Goal: Transaction & Acquisition: Purchase product/service

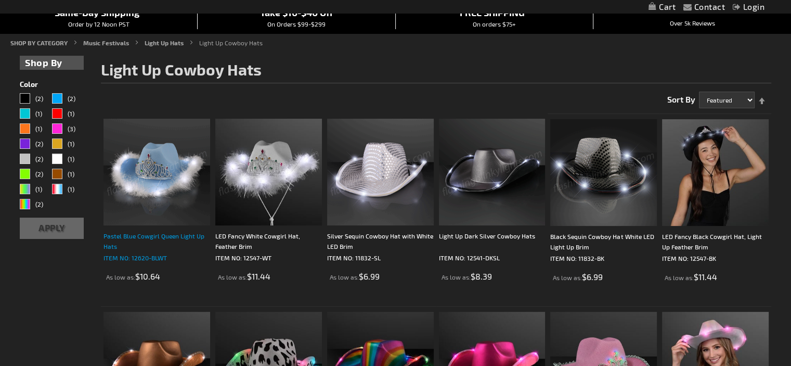
scroll to position [156, 0]
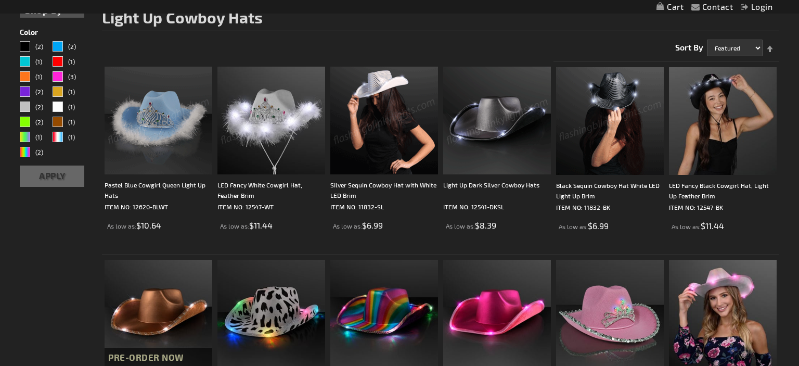
click at [145, 185] on div "Close dialog Get 10% Off Subscribe and save today Unlock Offer Submit" at bounding box center [399, 183] width 799 height 366
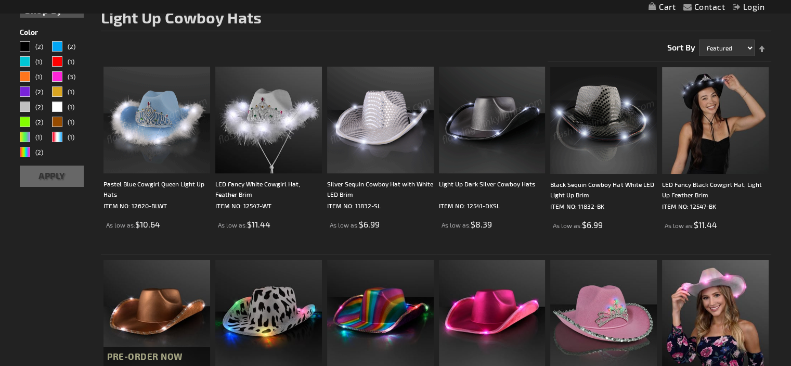
click at [153, 131] on img at bounding box center [156, 120] width 107 height 107
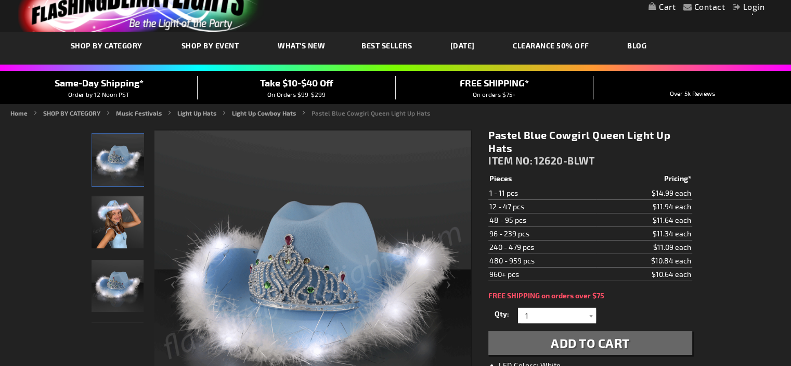
scroll to position [52, 0]
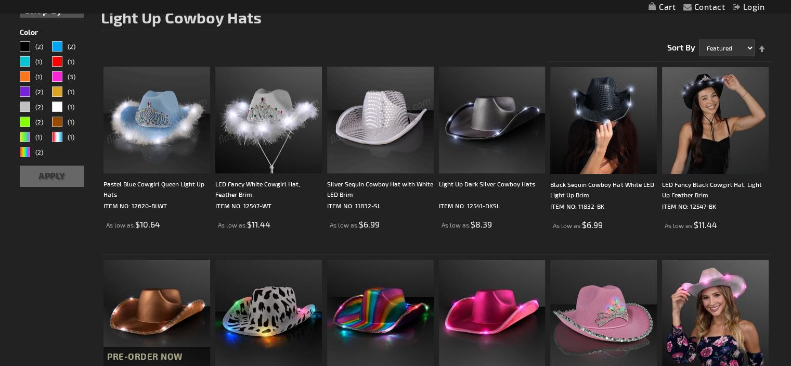
scroll to position [156, 0]
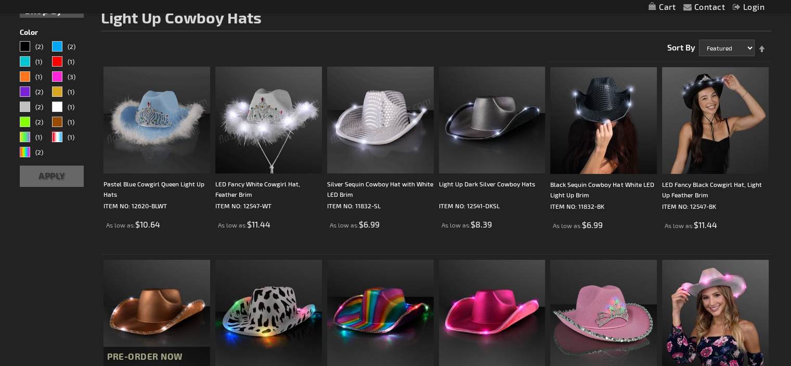
click at [60, 136] on div "RWB" at bounding box center [57, 137] width 10 height 10
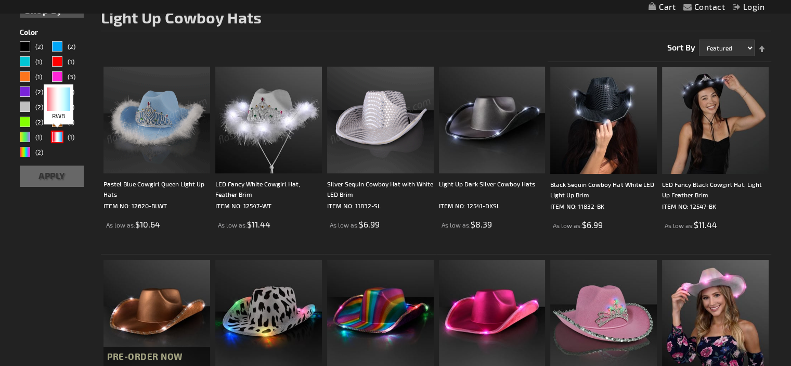
click at [57, 136] on div "RWB" at bounding box center [57, 137] width 10 height 10
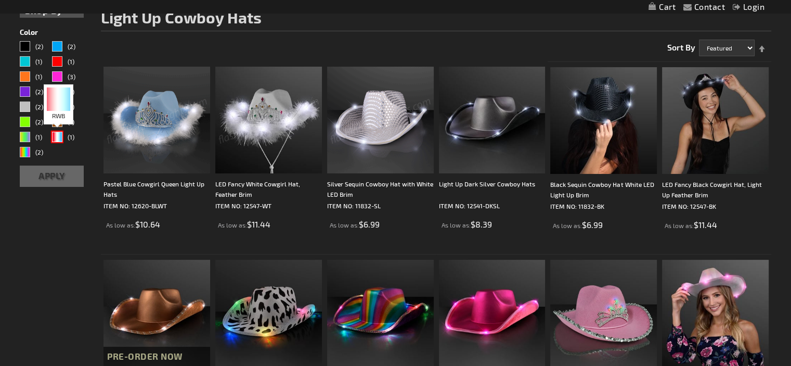
click at [57, 136] on div "RWB" at bounding box center [57, 137] width 10 height 10
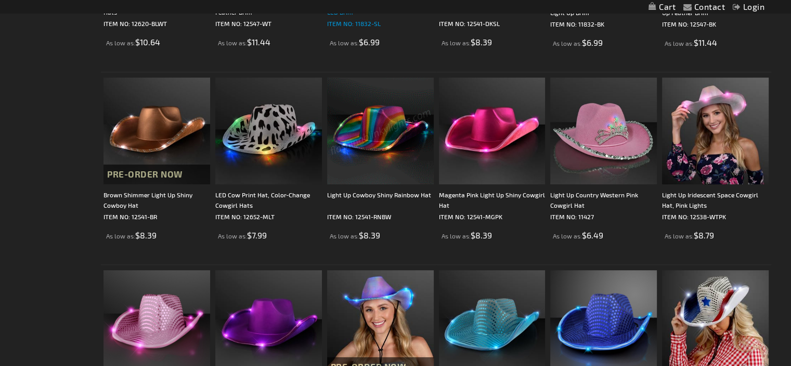
scroll to position [364, 0]
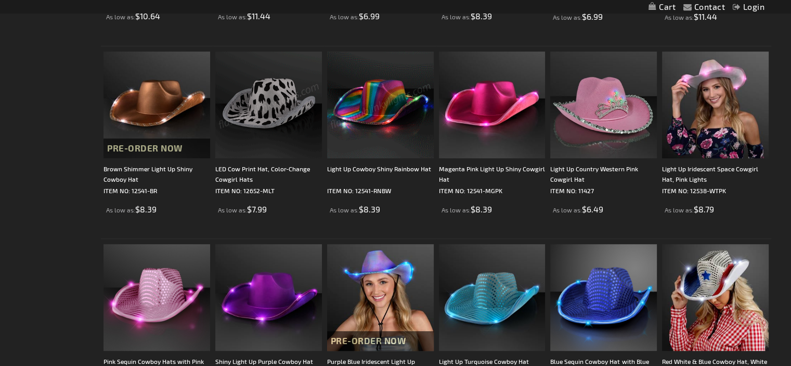
click at [262, 103] on img at bounding box center [268, 104] width 107 height 107
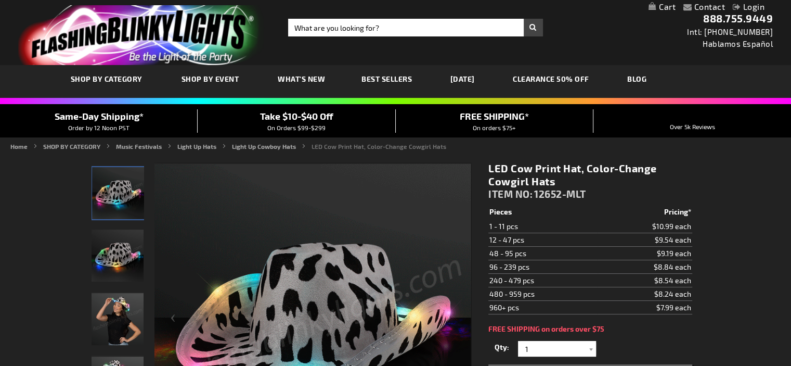
scroll to position [104, 0]
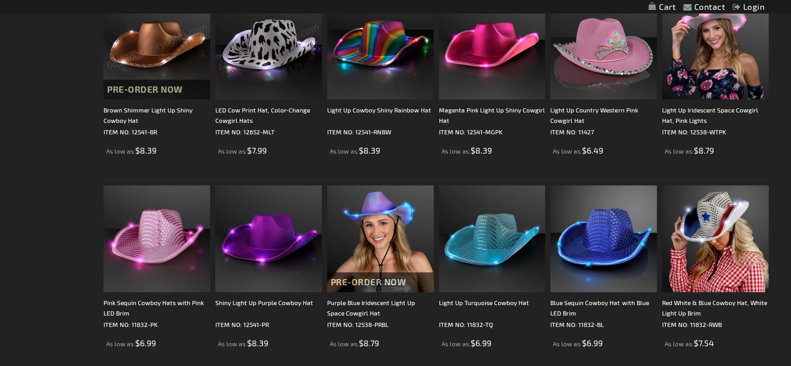
scroll to position [468, 0]
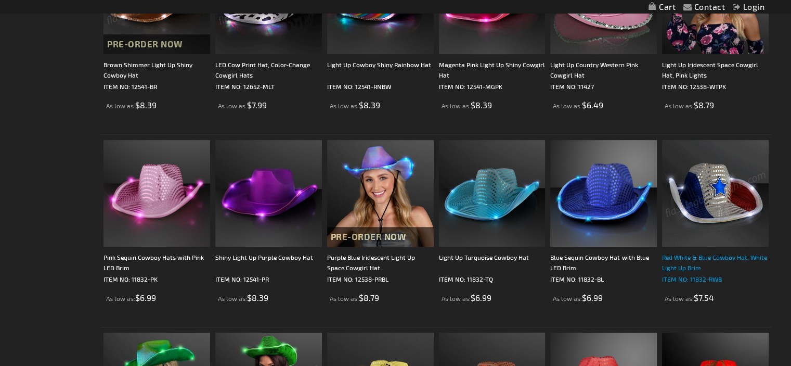
click at [712, 257] on div "Red White & Blue Cowboy Hat, White Light Up Brim" at bounding box center [715, 262] width 107 height 21
